Goal: Find contact information: Find contact information

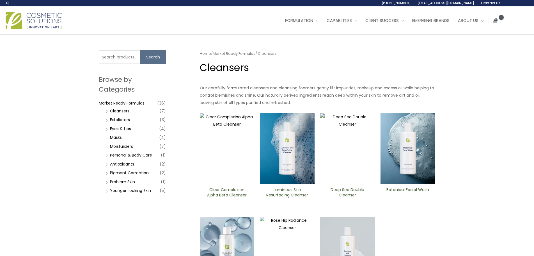
click at [476, 3] on link "[EMAIL_ADDRESS][DOMAIN_NAME]" at bounding box center [445, 3] width 63 height 6
click at [482, 17] on link "About Us" at bounding box center [471, 20] width 34 height 17
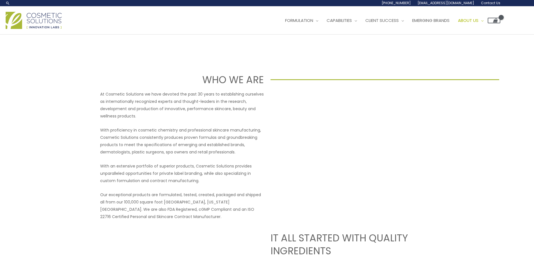
drag, startPoint x: 481, startPoint y: 177, endPoint x: 461, endPoint y: 43, distance: 135.3
